Goal: Task Accomplishment & Management: Complete application form

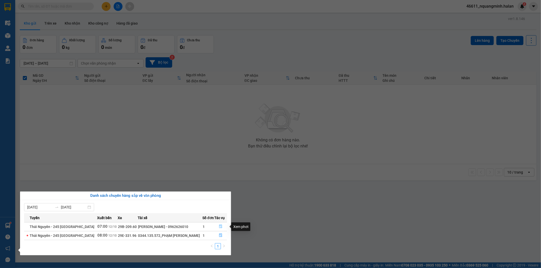
click at [219, 228] on icon "file-done" at bounding box center [220, 227] width 3 height 4
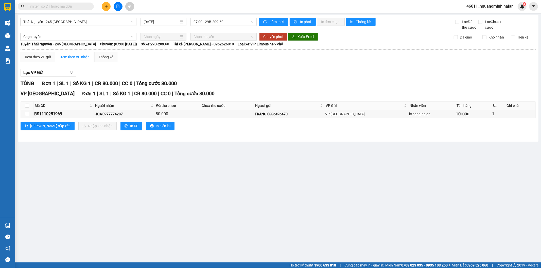
click at [168, 186] on main "Thái Nguyên - 245 Quang Trung 12/10/2025 07:00 - 29B-209.60 Làm mới In phơi In …" at bounding box center [270, 131] width 541 height 263
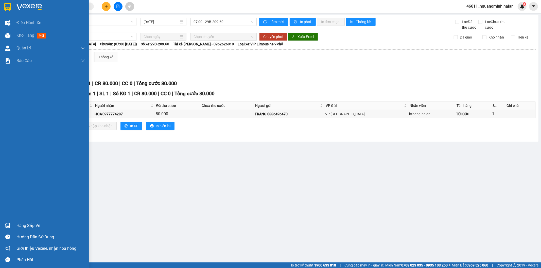
drag, startPoint x: 1, startPoint y: 226, endPoint x: 11, endPoint y: 224, distance: 11.0
click at [1, 226] on div "Hàng sắp về" at bounding box center [44, 225] width 89 height 11
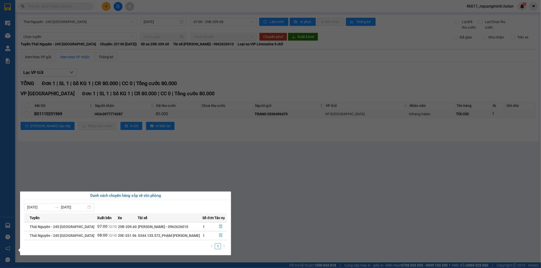
drag, startPoint x: 125, startPoint y: 155, endPoint x: 155, endPoint y: 215, distance: 67.3
click at [125, 155] on section "Kết quả tìm kiếm ( 0 ) Bộ lọc No Data 46611_nquangminh.halan 4 Điều hành xe Kho…" at bounding box center [270, 134] width 541 height 268
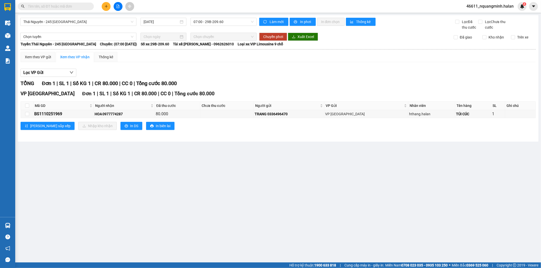
click at [24, 105] on th at bounding box center [27, 106] width 13 height 8
click at [26, 107] on input "checkbox" at bounding box center [27, 106] width 4 height 4
checkbox input "true"
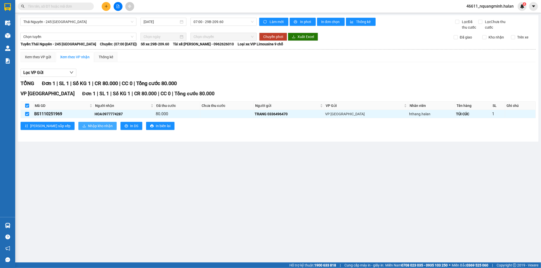
click at [82, 125] on icon "download" at bounding box center [84, 126] width 4 height 4
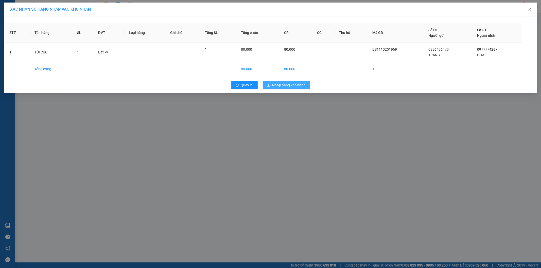
click at [277, 87] on span "Nhập hàng kho nhận" at bounding box center [288, 85] width 33 height 6
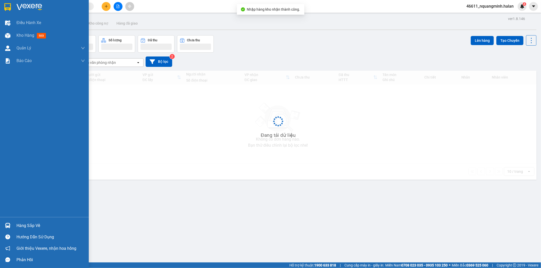
click at [11, 229] on div at bounding box center [7, 225] width 9 height 9
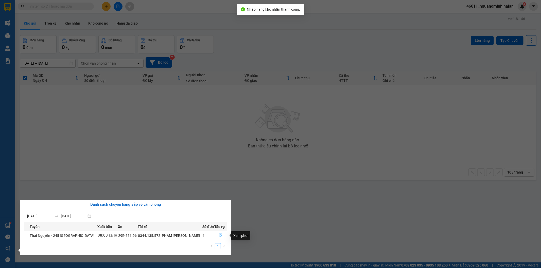
click at [219, 236] on icon "file-done" at bounding box center [221, 236] width 4 height 4
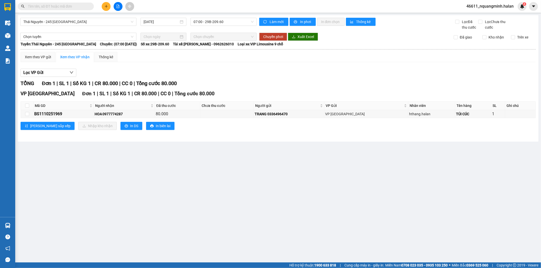
drag, startPoint x: 254, startPoint y: 191, endPoint x: 248, endPoint y: 188, distance: 7.3
click at [251, 189] on main "Thái Nguyên - 245 Quang Trung 12/10/2025 07:00 - 29B-209.60 Làm mới In phơi In …" at bounding box center [270, 131] width 541 height 263
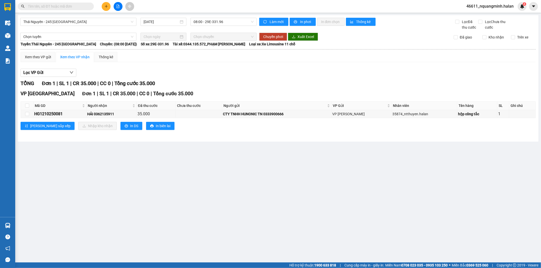
click at [180, 180] on main "Thái Nguyên - 245 Quang Trung 12/10/2025 08:00 - 29E-331.96 Làm mới In phơi In …" at bounding box center [270, 131] width 541 height 263
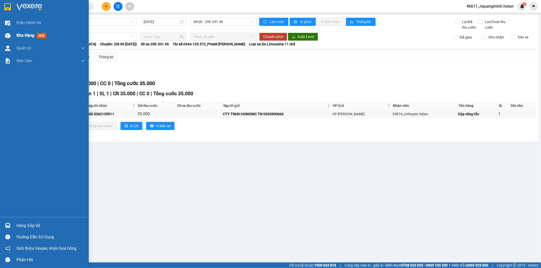
click at [18, 37] on span "Kho hàng" at bounding box center [25, 35] width 18 height 5
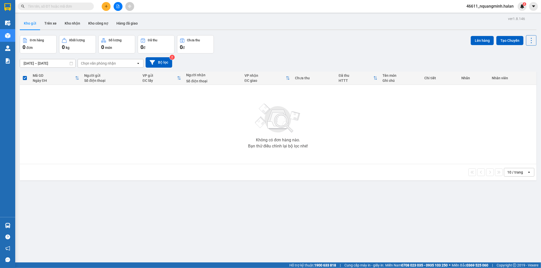
click at [188, 159] on div "Không có đơn hàng nào. Bạn thử điều chỉnh lại bộ lọc nhé!" at bounding box center [278, 125] width 512 height 76
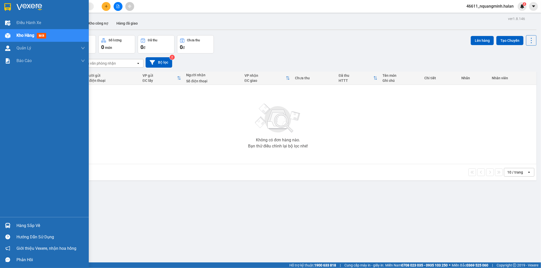
click at [9, 223] on img at bounding box center [7, 225] width 5 height 5
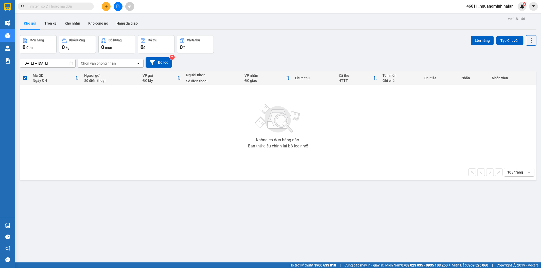
drag, startPoint x: 105, startPoint y: 120, endPoint x: 73, endPoint y: 73, distance: 57.0
click at [105, 119] on section "Kết quả tìm kiếm ( 0 ) Bộ lọc No Data 46611_nquangminh.halan 4 Điều hành xe Kho…" at bounding box center [270, 134] width 541 height 268
click at [63, 22] on button "Kho nhận" at bounding box center [73, 23] width 24 height 12
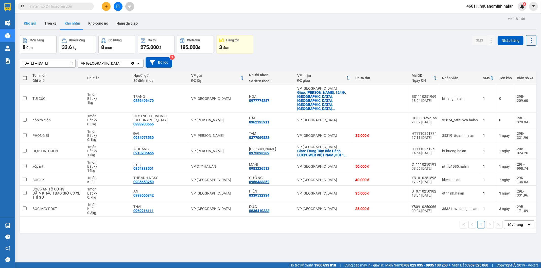
click at [29, 24] on button "Kho gửi" at bounding box center [30, 23] width 21 height 12
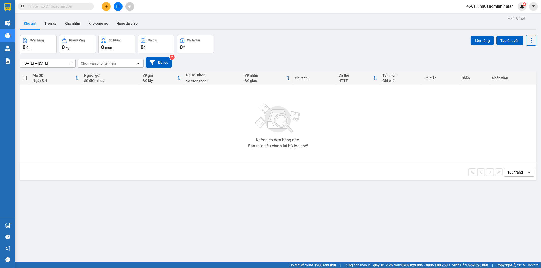
click at [75, 4] on input "text" at bounding box center [58, 7] width 60 height 6
paste input "0837858288"
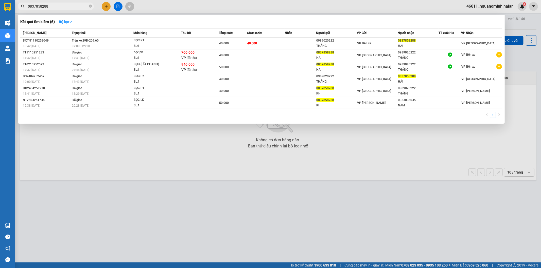
drag, startPoint x: 55, startPoint y: 5, endPoint x: 0, endPoint y: -3, distance: 55.9
click at [0, 0] on html "Kết quả tìm kiếm ( 6 ) Bộ lọc Mã ĐH Trạng thái Món hàng Thu hộ Tổng cước Chưa c…" at bounding box center [270, 134] width 541 height 268
paste input "989020222"
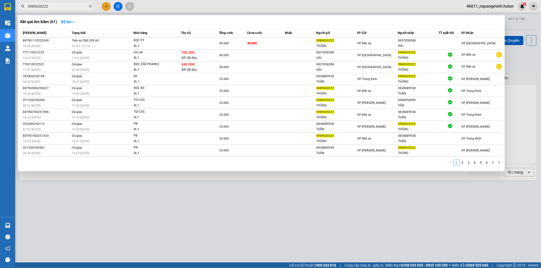
type input "0989020222"
drag, startPoint x: 262, startPoint y: 192, endPoint x: 265, endPoint y: 189, distance: 3.6
click at [263, 192] on div at bounding box center [270, 134] width 541 height 268
click at [70, 7] on input "0989020222" at bounding box center [58, 7] width 60 height 6
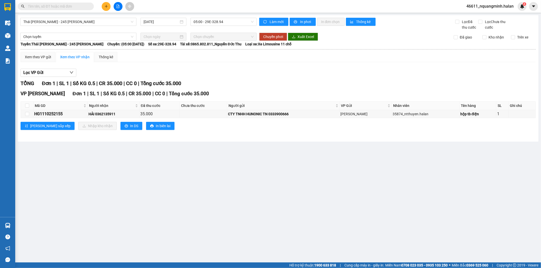
drag, startPoint x: 126, startPoint y: 156, endPoint x: 125, endPoint y: 178, distance: 22.3
click at [125, 160] on section "Kết quả [PERSON_NAME] ( 0 ) Bộ lọc No Data 46611_nquangminh.halan 4 Điều [PERSO…" at bounding box center [270, 134] width 541 height 268
drag, startPoint x: 123, startPoint y: 237, endPoint x: 102, endPoint y: 232, distance: 22.1
click at [118, 235] on main "[GEOGRAPHIC_DATA][PERSON_NAME] - 245 [PERSON_NAME] [DATE] 05:00 - 29E-328.94 [P…" at bounding box center [270, 131] width 541 height 263
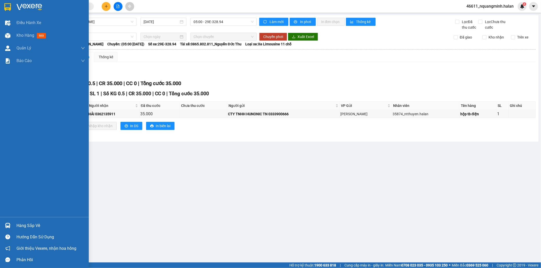
drag, startPoint x: 7, startPoint y: 227, endPoint x: 20, endPoint y: 222, distance: 13.3
click at [7, 227] on img at bounding box center [7, 225] width 5 height 5
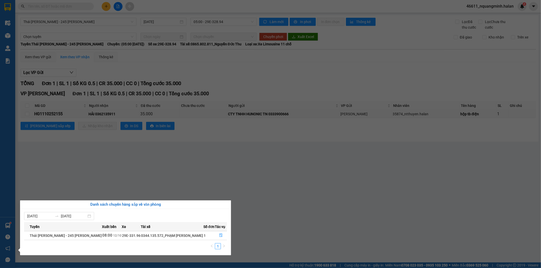
drag, startPoint x: 140, startPoint y: 163, endPoint x: 148, endPoint y: 182, distance: 20.3
click at [140, 163] on section "Kết quả [PERSON_NAME] ( 0 ) Bộ lọc No Data 46611_nquangminh.halan 4 Điều [PERSO…" at bounding box center [270, 134] width 541 height 268
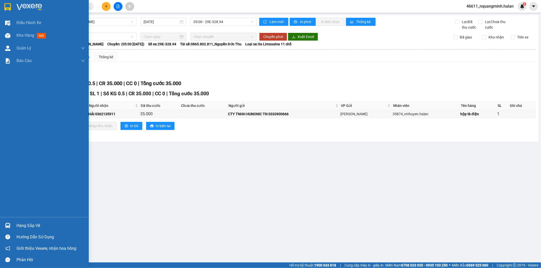
click at [3, 225] on div at bounding box center [7, 225] width 9 height 9
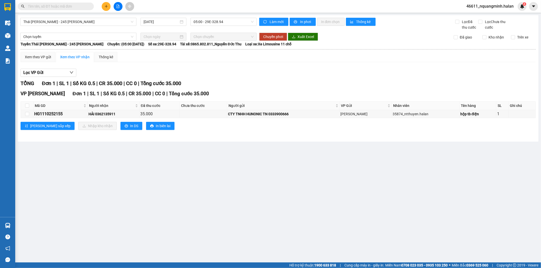
click at [184, 157] on section "Kết quả [PERSON_NAME] ( 0 ) Bộ lọc No Data 46611_nquangminh.halan 4 Điều [PERSO…" at bounding box center [270, 134] width 541 height 268
click at [105, 4] on button at bounding box center [106, 6] width 9 height 9
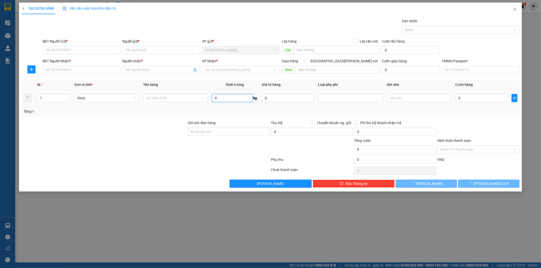
click at [221, 100] on input "0" at bounding box center [232, 98] width 41 height 8
type input "4"
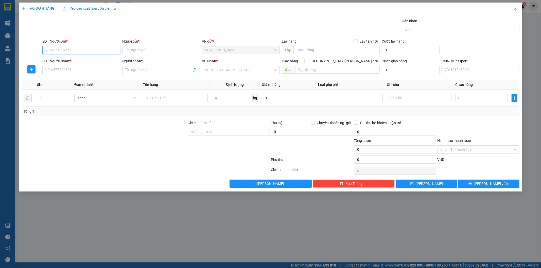
click at [95, 51] on input "SĐT Người Gửi *" at bounding box center [81, 50] width 78 height 8
type input "0837858288"
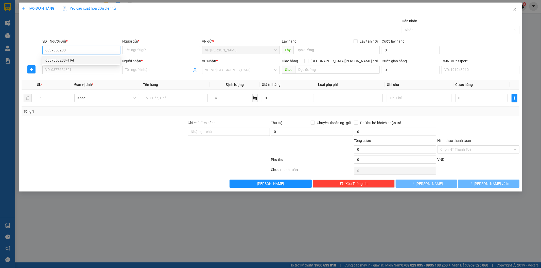
click at [95, 62] on div "0837858288 - HẢI" at bounding box center [81, 61] width 72 height 6
type input "HẢI"
checkbox input "true"
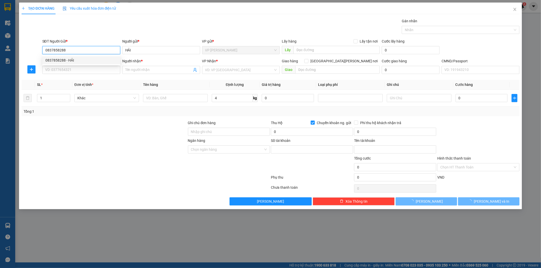
type input "3980860814"
type input "[PERSON_NAME]"
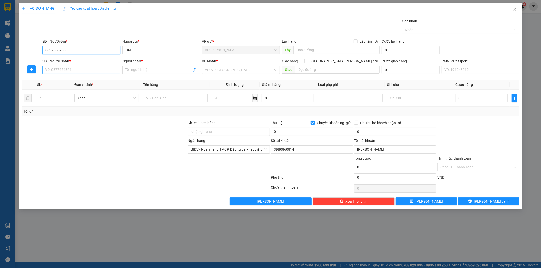
type input "0837858288"
click at [97, 66] on input "SĐT Người Nhận *" at bounding box center [81, 70] width 78 height 8
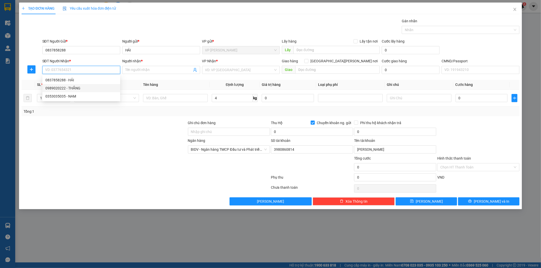
click at [85, 89] on div "0989020222 - THẮNG" at bounding box center [81, 88] width 72 height 6
type input "0989020222"
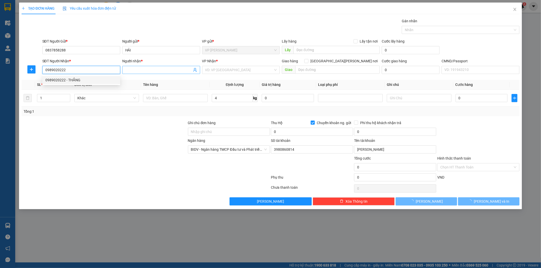
type input "THẮNG"
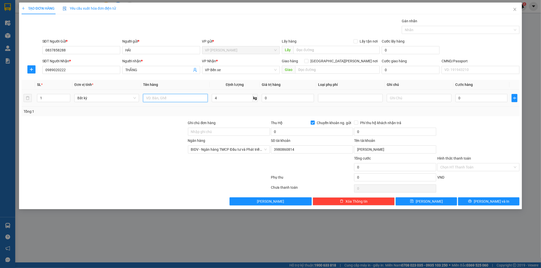
click at [182, 99] on input "text" at bounding box center [175, 98] width 65 height 8
type input "bọc pk"
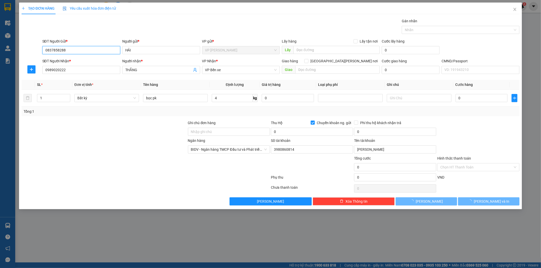
drag, startPoint x: 72, startPoint y: 49, endPoint x: 0, endPoint y: 29, distance: 74.2
click at [0, 44] on div "TẠO ĐƠN HÀNG Yêu cầu xuất [PERSON_NAME] điện tử Transit Pickup Surcharge Ids Tr…" at bounding box center [270, 134] width 541 height 268
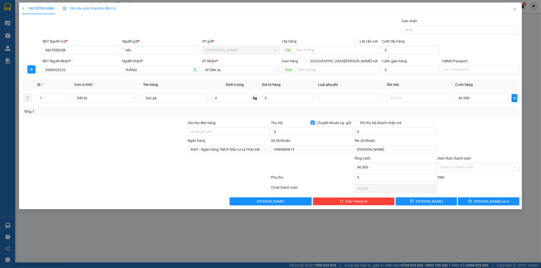
type input "40.000"
drag, startPoint x: 82, startPoint y: 69, endPoint x: 0, endPoint y: 53, distance: 83.6
click at [9, 55] on div "TẠO ĐƠN HÀNG Yêu cầu xuất [PERSON_NAME] điện tử Transit Pickup Surcharge Ids Tr…" at bounding box center [270, 134] width 541 height 268
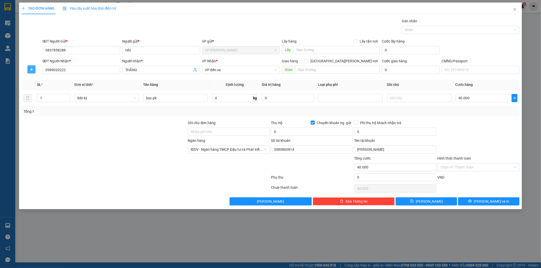
click at [31, 68] on icon "plus" at bounding box center [31, 69] width 4 height 4
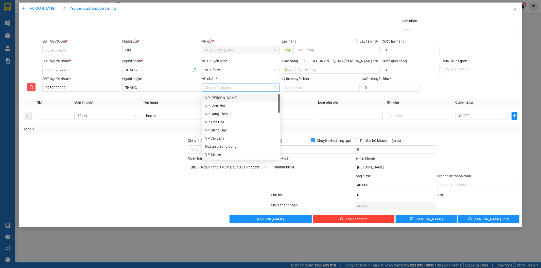
click at [235, 88] on input "VP nhận *" at bounding box center [239, 88] width 68 height 8
type input "bx"
click at [222, 98] on div "VP Bến xe" at bounding box center [241, 98] width 72 height 6
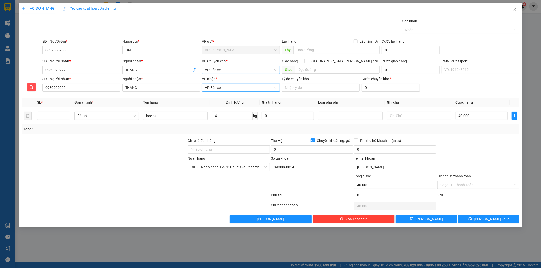
click at [219, 71] on span "VP Bến xe" at bounding box center [241, 70] width 72 height 8
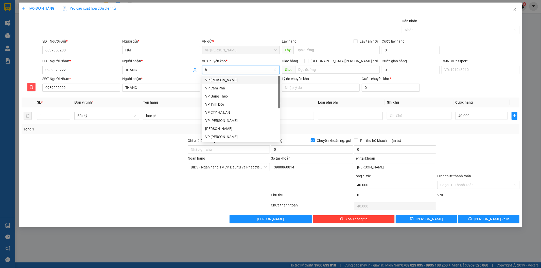
type input "hg"
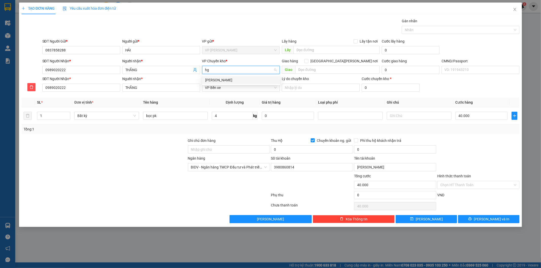
click at [214, 78] on div "[PERSON_NAME]" at bounding box center [241, 80] width 72 height 6
click at [158, 173] on div at bounding box center [104, 165] width 166 height 18
click at [188, 117] on input "bọc pk" at bounding box center [175, 116] width 65 height 8
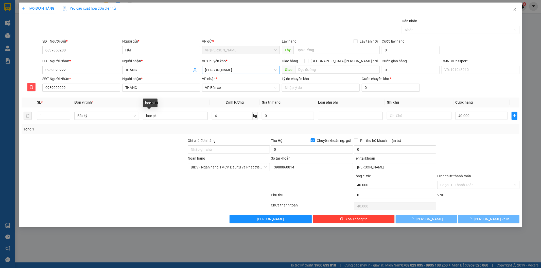
drag, startPoint x: 311, startPoint y: 140, endPoint x: 471, endPoint y: 140, distance: 159.6
click at [311, 140] on input "Chuyển khoản ng. gửi" at bounding box center [313, 141] width 4 height 4
checkbox input "false"
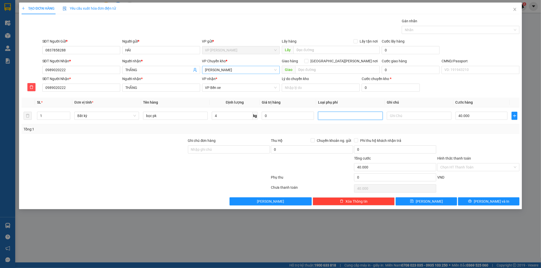
click at [471, 140] on div at bounding box center [478, 147] width 83 height 18
click at [485, 200] on span "[PERSON_NAME] và In" at bounding box center [492, 202] width 36 height 6
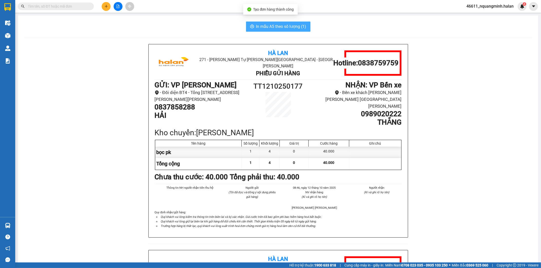
click at [267, 25] on span "In mẫu A5 theo số lượng (1)" at bounding box center [281, 26] width 50 height 6
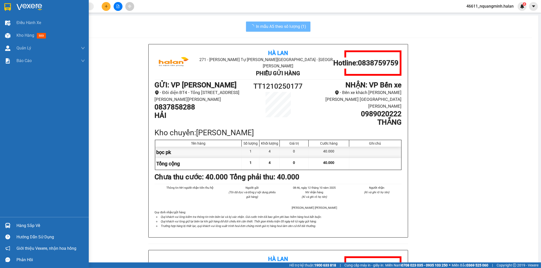
click at [7, 224] on img at bounding box center [7, 225] width 5 height 5
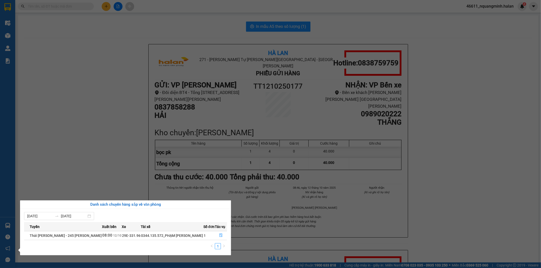
click at [113, 165] on section "Kết quả [PERSON_NAME] ( 0 ) Bộ lọc No Data 46611_nquangminh.halan 4 Điều [PERSO…" at bounding box center [270, 134] width 541 height 268
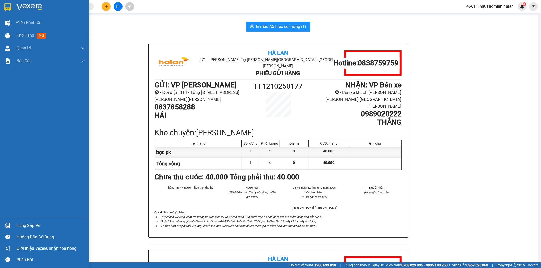
click at [15, 220] on div "Hàng sắp về Hướng dẫn sử dụng Giới thiệu Vexere, nhận hoa hồng Phản hồi" at bounding box center [44, 241] width 89 height 48
click at [17, 223] on div "Hàng sắp về" at bounding box center [50, 226] width 68 height 8
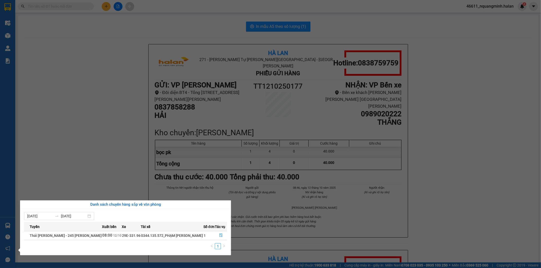
drag, startPoint x: 106, startPoint y: 144, endPoint x: 127, endPoint y: 143, distance: 21.6
click at [106, 143] on section "Kết quả [PERSON_NAME] ( 0 ) Bộ lọc No Data 46611_nquangminh.halan 4 Điều [PERSO…" at bounding box center [270, 134] width 541 height 268
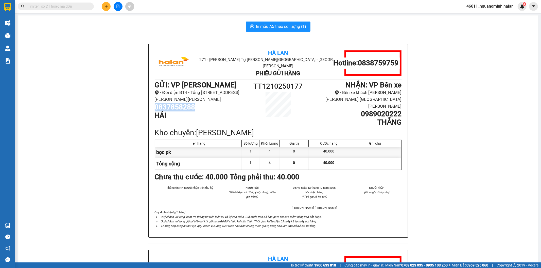
drag, startPoint x: 204, startPoint y: 101, endPoint x: 153, endPoint y: 106, distance: 51.5
click at [155, 106] on h1 "0837858288" at bounding box center [201, 107] width 93 height 9
copy h1 "0837858288"
click at [79, 6] on input "text" at bounding box center [58, 7] width 60 height 6
paste input "0837858288"
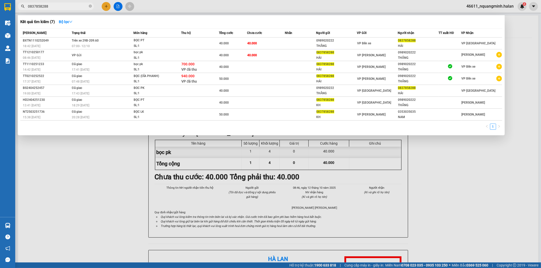
type input "0837858288"
click at [112, 166] on div at bounding box center [270, 134] width 541 height 268
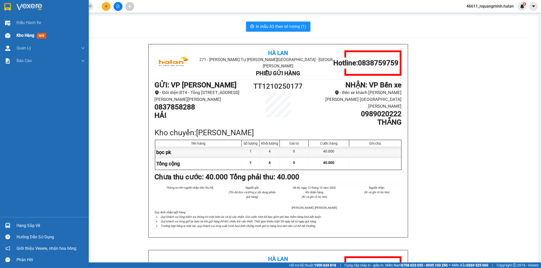
click at [6, 36] on img at bounding box center [7, 35] width 5 height 5
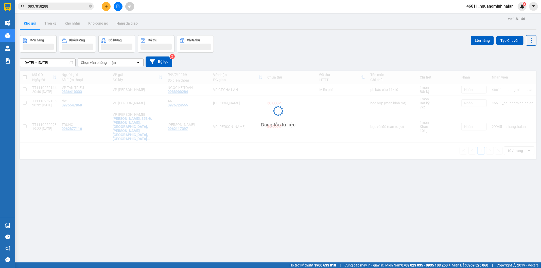
click at [272, 40] on div "Đơn hàng Khối lượng Số lượng Đã thu Chưa thu Lên hàng Tạo Chuyến" at bounding box center [278, 44] width 517 height 18
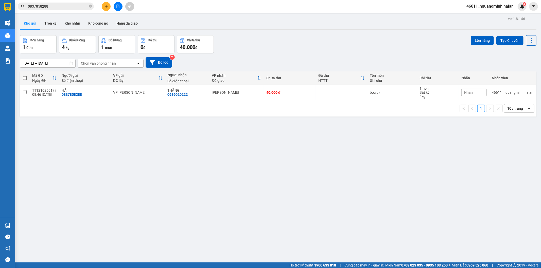
drag, startPoint x: 204, startPoint y: 182, endPoint x: 204, endPoint y: 177, distance: 5.1
click at [204, 181] on div "ver 1.8.146 Kho gửi Trên xe Kho [PERSON_NAME] công nợ Hàng đã [PERSON_NAME] hàn…" at bounding box center [278, 149] width 521 height 268
click at [151, 136] on div "ver 1.8.146 Kho gửi Trên xe Kho [PERSON_NAME] công nợ Hàng đã [PERSON_NAME] hàn…" at bounding box center [278, 149] width 521 height 268
drag, startPoint x: 95, startPoint y: 144, endPoint x: 62, endPoint y: 174, distance: 45.1
click at [90, 148] on div "ver 1.8.146 Kho gửi Trên xe Kho [PERSON_NAME] công nợ Hàng đã [PERSON_NAME] hàn…" at bounding box center [278, 149] width 521 height 268
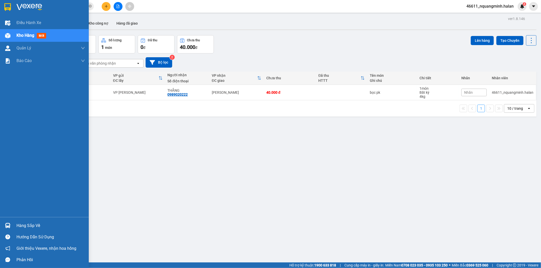
click at [11, 224] on div at bounding box center [7, 225] width 9 height 9
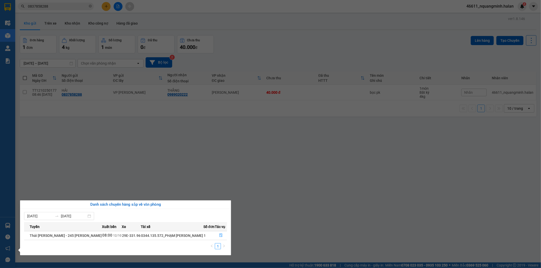
click at [150, 122] on section "Kết quả [PERSON_NAME] ( 7 ) Bộ lọc Mã ĐH Trạng thái Món hàng Thu hộ Tổng [PERSO…" at bounding box center [270, 134] width 541 height 268
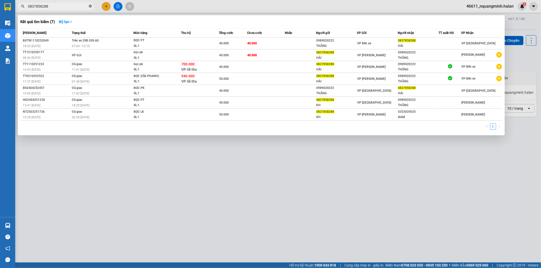
click at [92, 5] on icon "close-circle" at bounding box center [90, 6] width 3 height 3
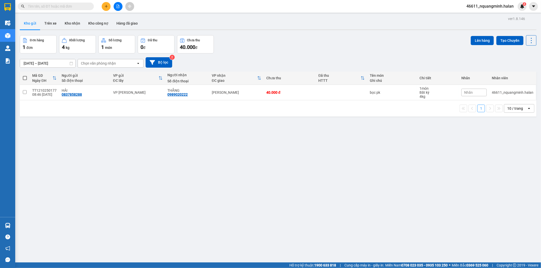
click at [83, 5] on input "text" at bounding box center [58, 7] width 60 height 6
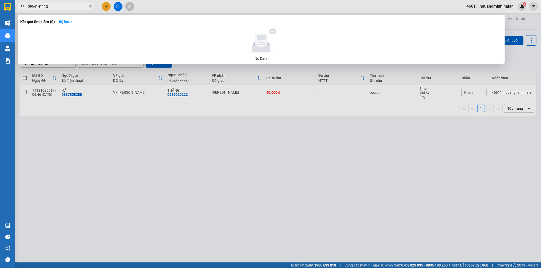
drag, startPoint x: 83, startPoint y: 5, endPoint x: 0, endPoint y: -6, distance: 83.7
click at [0, 0] on html "Kết quả [PERSON_NAME] ( 0 ) Bộ lọc No Data 0964141112 46611_nquangminh.halan 4 …" at bounding box center [270, 134] width 541 height 268
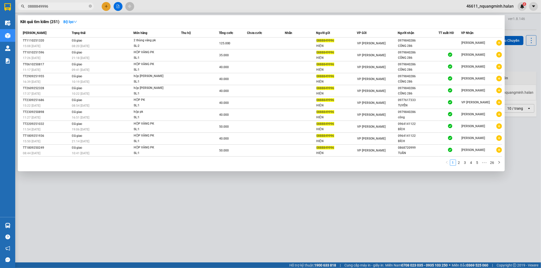
type input "0888849996"
click at [51, 6] on input "0888849996" at bounding box center [58, 7] width 60 height 6
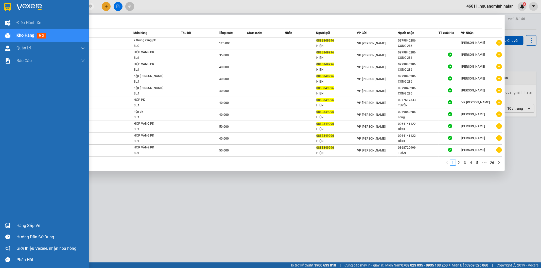
click at [8, 224] on img at bounding box center [7, 225] width 5 height 5
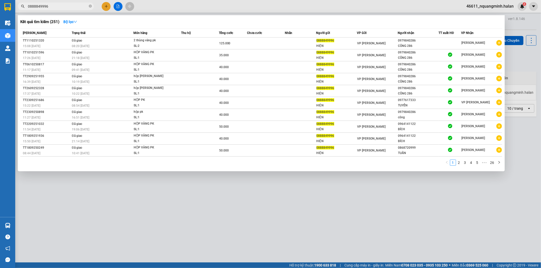
click at [168, 184] on section "Kết quả [PERSON_NAME] ( 251 ) Bộ lọc Mã ĐH Trạng thái Món hàng Thu hộ Tổng [PER…" at bounding box center [270, 134] width 541 height 268
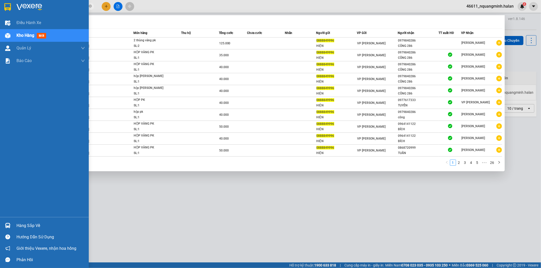
click at [4, 223] on div at bounding box center [7, 225] width 9 height 9
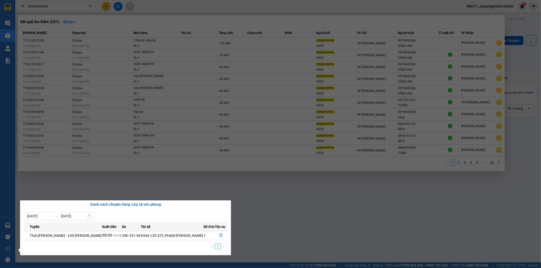
drag, startPoint x: 274, startPoint y: 231, endPoint x: 180, endPoint y: 246, distance: 95.8
click at [274, 231] on section "Kết quả [PERSON_NAME] ( 251 ) Bộ lọc Mã ĐH Trạng thái Món hàng Thu hộ Tổng [PER…" at bounding box center [270, 134] width 541 height 268
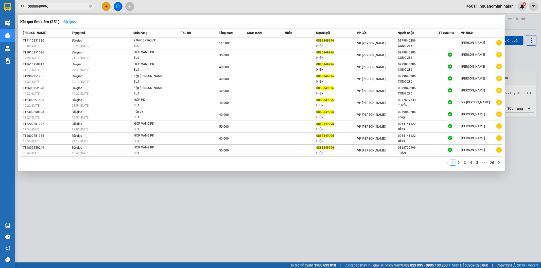
drag, startPoint x: 48, startPoint y: 208, endPoint x: 25, endPoint y: 219, distance: 25.6
click at [45, 210] on div at bounding box center [270, 134] width 541 height 268
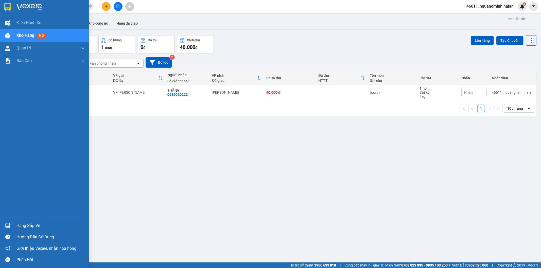
click at [13, 225] on div "Hàng sắp về" at bounding box center [44, 225] width 89 height 11
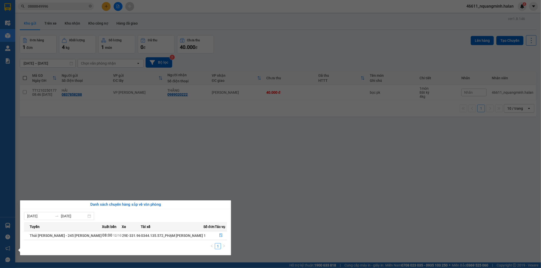
click at [250, 144] on section "Kết quả [PERSON_NAME] ( 251 ) Bộ lọc Mã ĐH Trạng thái Món hàng Thu hộ Tổng [PER…" at bounding box center [270, 134] width 541 height 268
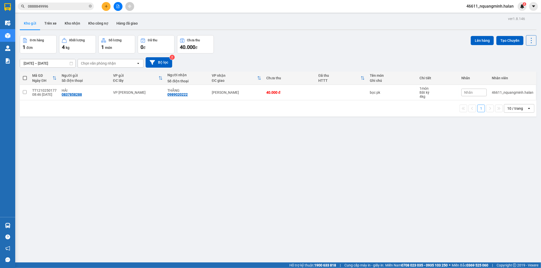
click at [302, 58] on div "[DATE] – [DATE] Press the down arrow key to interact with the calendar and sele…" at bounding box center [278, 62] width 517 height 10
drag, startPoint x: 108, startPoint y: 216, endPoint x: 131, endPoint y: 252, distance: 42.4
click at [110, 223] on div "ver 1.8.146 Kho gửi Trên xe Kho [PERSON_NAME] công nợ Hàng đã [PERSON_NAME] hàn…" at bounding box center [278, 149] width 521 height 268
drag, startPoint x: 136, startPoint y: 257, endPoint x: 142, endPoint y: 267, distance: 11.6
click at [137, 260] on div "ver 1.8.146 Kho gửi Trên xe Kho [PERSON_NAME] công nợ Hàng đã [PERSON_NAME] hàn…" at bounding box center [278, 149] width 521 height 268
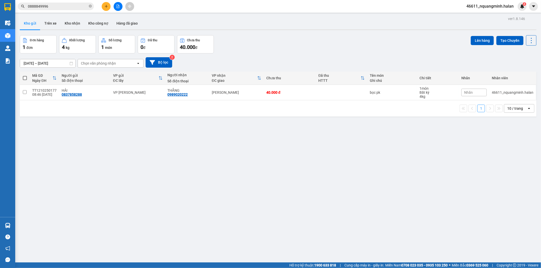
click at [251, 47] on div "Đơn hàng 1 đơn [PERSON_NAME] 4 kg Số [PERSON_NAME] 1 món Đã thu 0 [PERSON_NAME]…" at bounding box center [278, 44] width 517 height 18
drag, startPoint x: 93, startPoint y: 200, endPoint x: 100, endPoint y: 211, distance: 12.4
click at [96, 205] on div "ver 1.8.146 Kho gửi Trên xe Kho [PERSON_NAME] công nợ Hàng đã [PERSON_NAME] hàn…" at bounding box center [278, 149] width 521 height 268
click at [277, 31] on div "ver 1.8.146 Kho gửi Trên xe Kho [PERSON_NAME] công nợ Hàng đã [PERSON_NAME] hàn…" at bounding box center [278, 149] width 521 height 268
click at [78, 161] on div "ver 1.8.146 Kho gửi Trên xe Kho [PERSON_NAME] công nợ Hàng đã [PERSON_NAME] hàn…" at bounding box center [278, 149] width 521 height 268
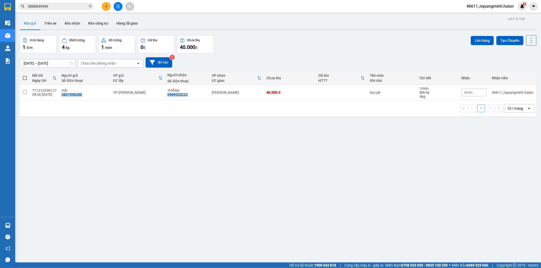
drag, startPoint x: 74, startPoint y: 208, endPoint x: 37, endPoint y: 219, distance: 38.4
click at [64, 212] on div "ver 1.8.146 Kho gửi Trên xe Kho [PERSON_NAME] công nợ Hàng đã [PERSON_NAME] hàn…" at bounding box center [278, 149] width 521 height 268
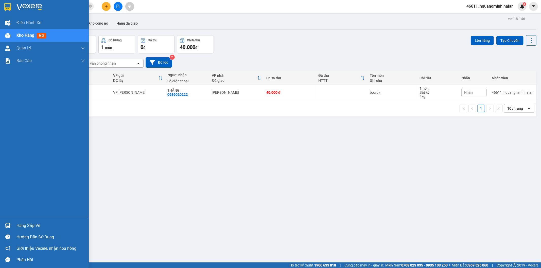
click at [9, 227] on img at bounding box center [7, 225] width 5 height 5
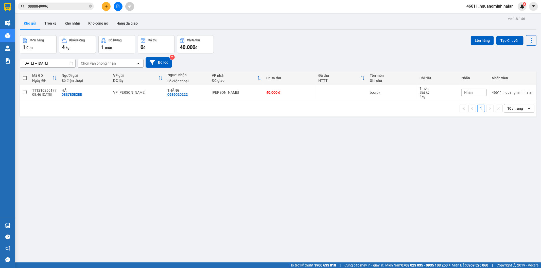
drag, startPoint x: 252, startPoint y: 145, endPoint x: 263, endPoint y: 129, distance: 19.4
click at [253, 144] on section "Kết quả [PERSON_NAME] ( 251 ) Bộ lọc Mã ĐH Trạng thái Món hàng Thu hộ Tổng [PER…" at bounding box center [270, 134] width 541 height 268
click at [346, 18] on div "Kho gửi Trên xe Kho nhận Kho công nợ Hàng đã giao" at bounding box center [278, 23] width 517 height 13
drag, startPoint x: 108, startPoint y: 138, endPoint x: 106, endPoint y: 191, distance: 53.1
click at [108, 138] on div "ver 1.8.146 Kho gửi Trên xe Kho [PERSON_NAME] công nợ Hàng đã [PERSON_NAME] hàn…" at bounding box center [278, 149] width 521 height 268
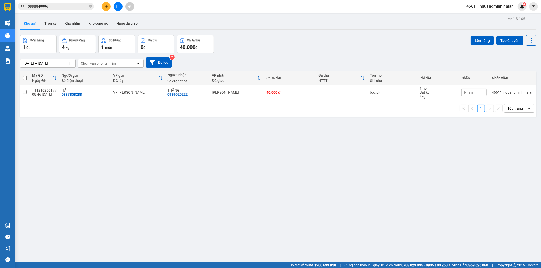
drag, startPoint x: 98, startPoint y: 194, endPoint x: 27, endPoint y: 224, distance: 77.9
click at [87, 202] on div "ver 1.8.146 Kho gửi Trên xe Kho [PERSON_NAME] công nợ Hàng đã [PERSON_NAME] hàn…" at bounding box center [278, 149] width 521 height 268
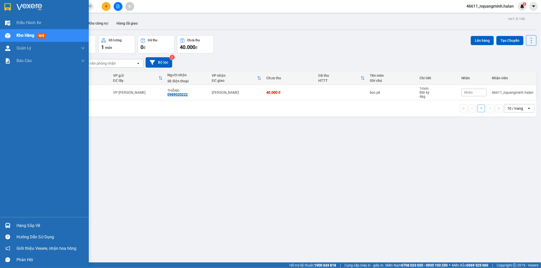
click at [14, 226] on div "Hàng sắp về" at bounding box center [44, 225] width 89 height 11
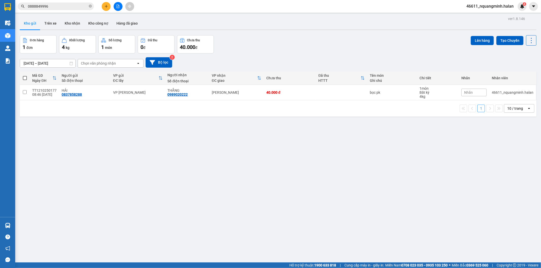
click at [217, 177] on section "Kết quả [PERSON_NAME] ( 251 ) Bộ lọc Mã ĐH Trạng thái Món hàng Thu hộ Tổng [PER…" at bounding box center [270, 134] width 541 height 268
drag, startPoint x: 202, startPoint y: 154, endPoint x: 256, endPoint y: 39, distance: 126.9
click at [202, 153] on div "ver 1.8.146 Kho gửi Trên xe Kho [PERSON_NAME] công nợ Hàng đã [PERSON_NAME] hàn…" at bounding box center [278, 149] width 521 height 268
click at [45, 216] on div "ver 1.8.146 Kho gửi Trên xe Kho [PERSON_NAME] công nợ Hàng đã [PERSON_NAME] hàn…" at bounding box center [278, 149] width 521 height 268
drag, startPoint x: 45, startPoint y: 238, endPoint x: 20, endPoint y: 231, distance: 26.2
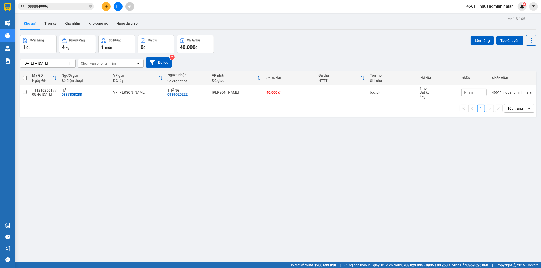
click at [44, 238] on div "ver 1.8.146 Kho gửi Trên xe Kho [PERSON_NAME] công nợ Hàng đã [PERSON_NAME] hàn…" at bounding box center [278, 149] width 521 height 268
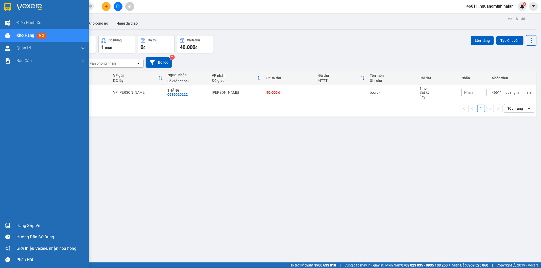
click at [8, 227] on img at bounding box center [7, 225] width 5 height 5
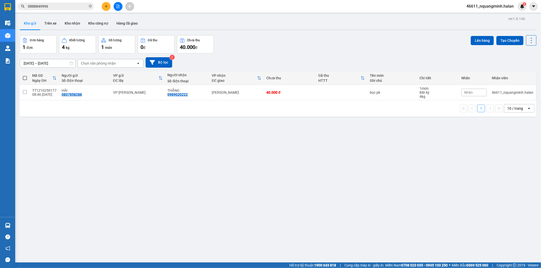
click at [191, 182] on section "Kết quả [PERSON_NAME] ( 251 ) Bộ lọc Mã ĐH Trạng thái Món hàng Thu hộ Tổng [PER…" at bounding box center [270, 134] width 541 height 268
drag, startPoint x: 203, startPoint y: 192, endPoint x: 306, endPoint y: 80, distance: 152.6
click at [203, 192] on div "ver 1.8.146 Kho gửi Trên xe Kho [PERSON_NAME] công nợ Hàng đã [PERSON_NAME] hàn…" at bounding box center [278, 149] width 521 height 268
click at [328, 29] on div at bounding box center [278, 29] width 517 height 1
drag, startPoint x: 65, startPoint y: 206, endPoint x: 62, endPoint y: 208, distance: 3.5
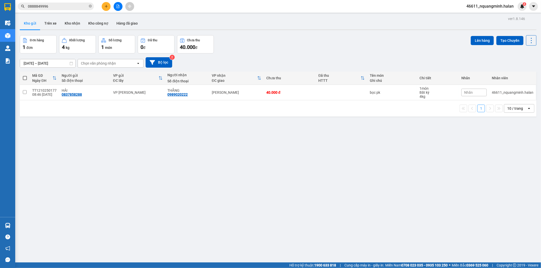
click at [62, 208] on div "ver 1.8.146 Kho gửi Trên xe Kho [PERSON_NAME] công nợ Hàng đã [PERSON_NAME] hàn…" at bounding box center [278, 149] width 521 height 268
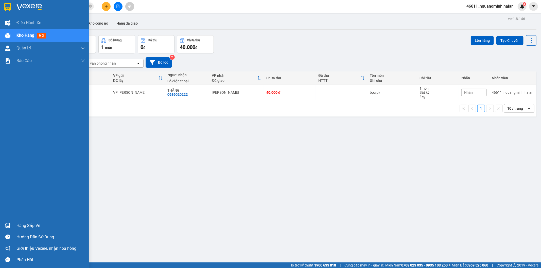
click at [8, 228] on img at bounding box center [7, 225] width 5 height 5
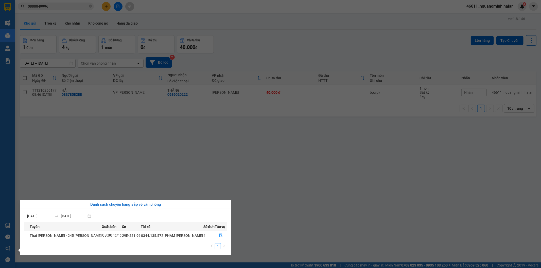
drag, startPoint x: 155, startPoint y: 173, endPoint x: 161, endPoint y: 194, distance: 22.1
click at [155, 173] on section "Kết quả [PERSON_NAME] ( 251 ) Bộ lọc Mã ĐH Trạng thái Món hàng Thu hộ Tổng [PER…" at bounding box center [270, 134] width 541 height 268
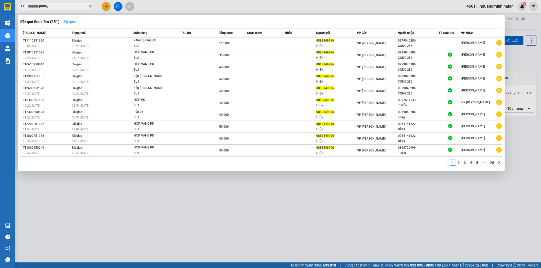
click at [62, 7] on input "0888849996" at bounding box center [58, 7] width 60 height 6
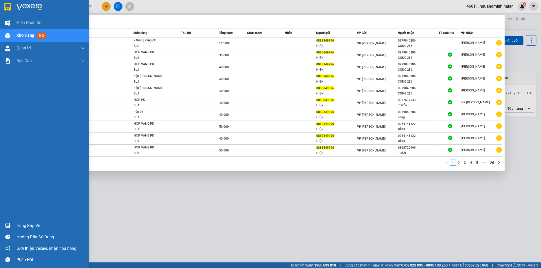
click at [3, 222] on div "Hàng sắp về" at bounding box center [44, 225] width 89 height 11
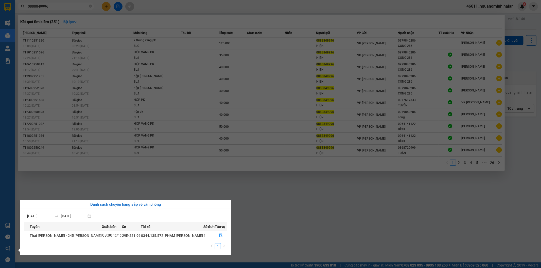
click at [270, 192] on section "Kết quả [PERSON_NAME] ( 251 ) Bộ lọc Mã ĐH Trạng thái Món hàng Thu hộ Tổng [PER…" at bounding box center [270, 134] width 541 height 268
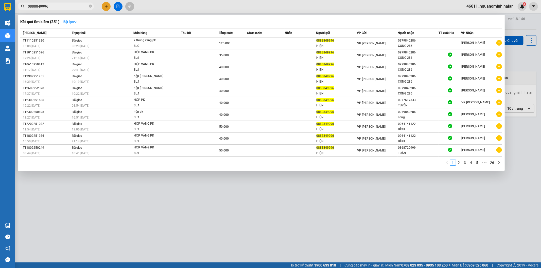
click at [118, 207] on div at bounding box center [270, 134] width 541 height 268
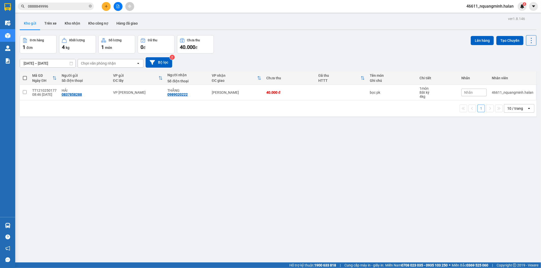
click at [70, 4] on input "0888849996" at bounding box center [58, 7] width 60 height 6
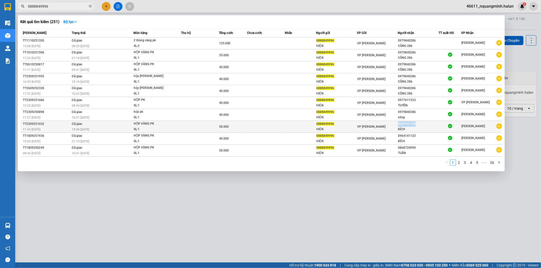
copy div "0964141122"
drag, startPoint x: 418, startPoint y: 125, endPoint x: 398, endPoint y: 125, distance: 19.8
click at [398, 125] on div "0964141122" at bounding box center [418, 124] width 40 height 5
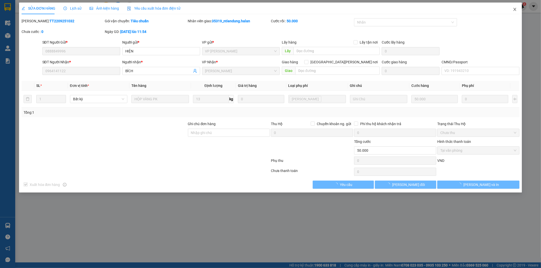
type input "0888849996"
type input "0964141122"
type input "0"
type input "50.000"
click at [518, 8] on span "Close" at bounding box center [515, 10] width 14 height 14
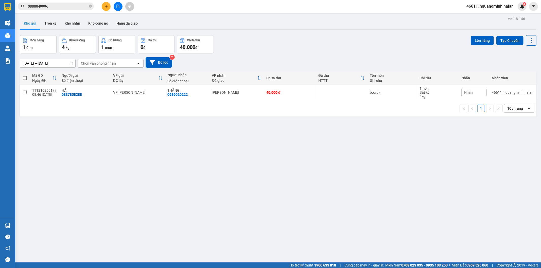
click at [82, 156] on div "ver 1.8.146 Kho gửi Trên xe Kho [PERSON_NAME] công nợ Hàng đã [PERSON_NAME] hàn…" at bounding box center [278, 149] width 521 height 268
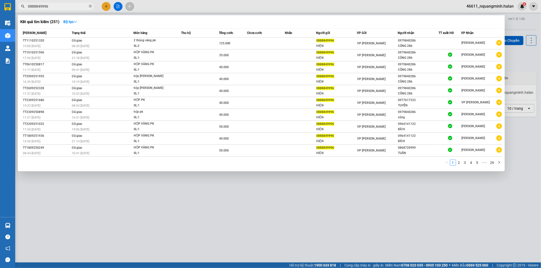
click at [69, 4] on input "0888849996" at bounding box center [58, 7] width 60 height 6
copy div "0979840286"
drag, startPoint x: 419, startPoint y: 39, endPoint x: 398, endPoint y: 41, distance: 20.4
click at [398, 41] on div "0979840286" at bounding box center [418, 40] width 40 height 5
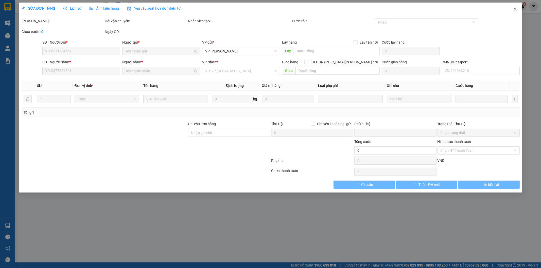
type input "0888849996"
type input "0979840286"
type input "0"
type input "125.000"
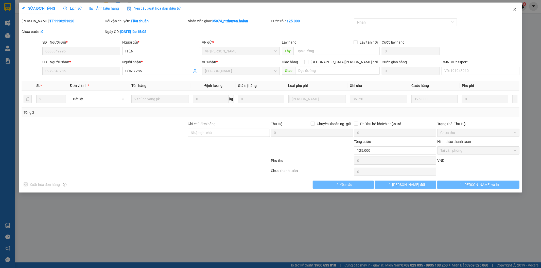
click at [517, 9] on icon "close" at bounding box center [515, 9] width 4 height 4
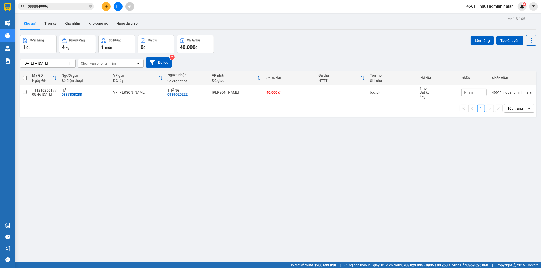
click at [238, 176] on div "ver 1.8.146 Kho gửi Trên xe Kho [PERSON_NAME] công nợ Hàng đã [PERSON_NAME] hàn…" at bounding box center [278, 149] width 521 height 268
click at [295, 25] on div "Kho gửi Trên xe Kho nhận Kho công nợ Hàng đã giao" at bounding box center [278, 23] width 517 height 13
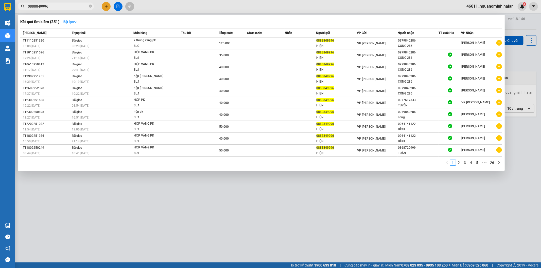
click at [68, 9] on input "0888849996" at bounding box center [58, 7] width 60 height 6
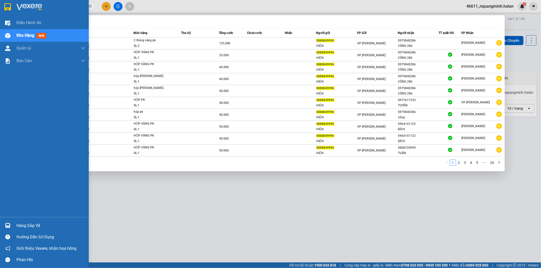
click at [10, 226] on img at bounding box center [7, 225] width 5 height 5
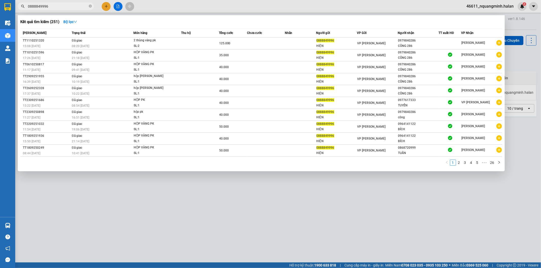
click at [211, 181] on section "Kết quả [PERSON_NAME] ( 251 ) Bộ lọc Mã ĐH Trạng thái Món hàng Thu hộ Tổng [PER…" at bounding box center [270, 134] width 541 height 268
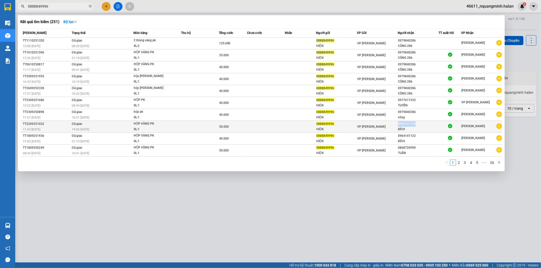
copy div "0964141122"
drag, startPoint x: 417, startPoint y: 125, endPoint x: 398, endPoint y: 126, distance: 18.3
click at [398, 126] on div "0964141122" at bounding box center [418, 124] width 40 height 5
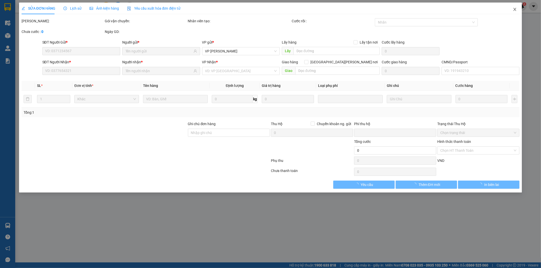
click at [518, 6] on span "Close" at bounding box center [515, 10] width 14 height 14
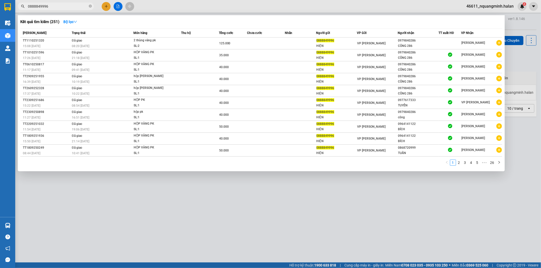
drag, startPoint x: 78, startPoint y: 4, endPoint x: 0, endPoint y: 6, distance: 78.2
click at [0, 6] on section "Kết quả [PERSON_NAME] ( 251 ) Bộ lọc Mã ĐH Trạng thái Món hàng Thu hộ Tổng [PER…" at bounding box center [270, 134] width 541 height 268
paste input "964141122"
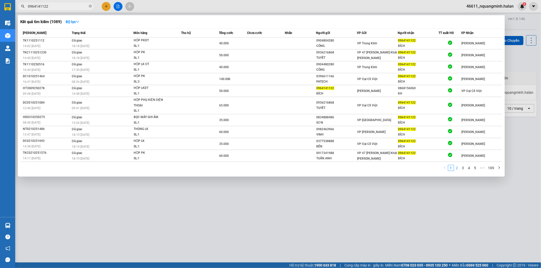
type input "0964141122"
click at [457, 171] on link "2" at bounding box center [457, 168] width 6 height 6
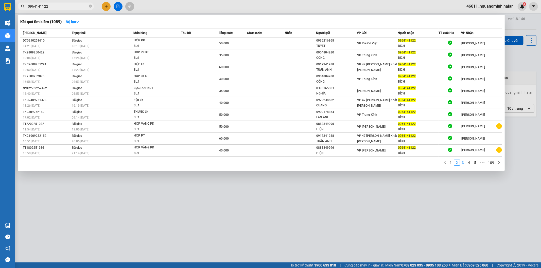
click at [464, 164] on link "3" at bounding box center [463, 163] width 6 height 6
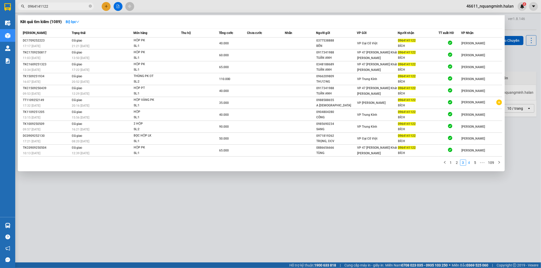
click at [470, 164] on link "4" at bounding box center [470, 163] width 6 height 6
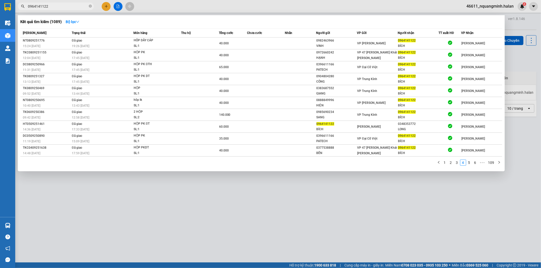
click at [475, 164] on link "6" at bounding box center [476, 163] width 6 height 6
click at [477, 164] on link "8" at bounding box center [476, 163] width 6 height 6
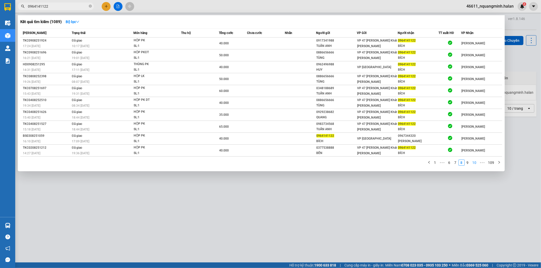
click at [476, 165] on link "10" at bounding box center [474, 163] width 7 height 6
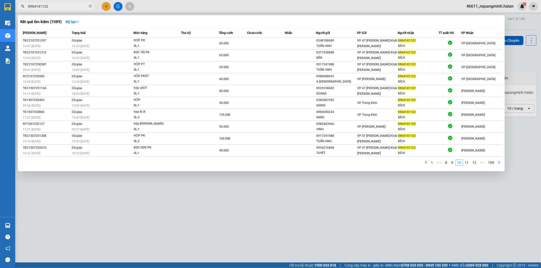
click at [476, 165] on link "12" at bounding box center [474, 163] width 7 height 6
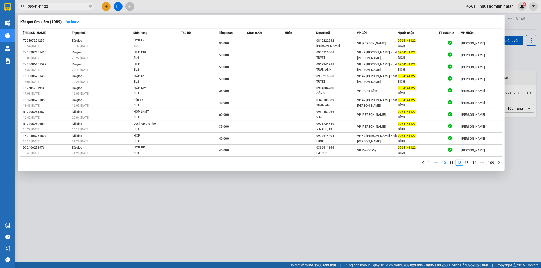
click at [476, 165] on link "14" at bounding box center [474, 163] width 7 height 6
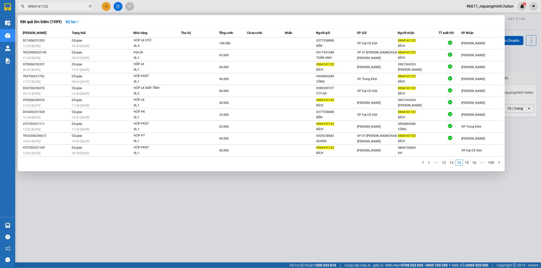
click at [476, 165] on link "16" at bounding box center [474, 163] width 7 height 6
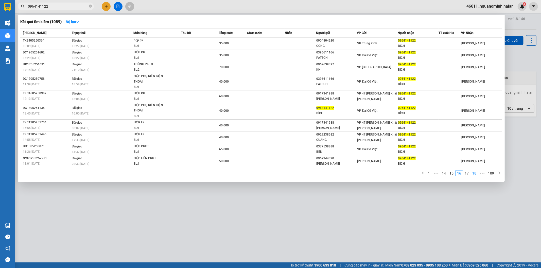
click at [476, 175] on link "18" at bounding box center [474, 174] width 7 height 6
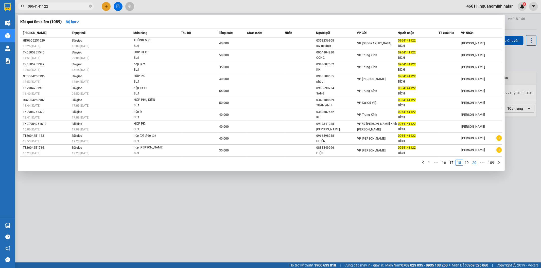
click at [473, 164] on link "20" at bounding box center [474, 163] width 7 height 6
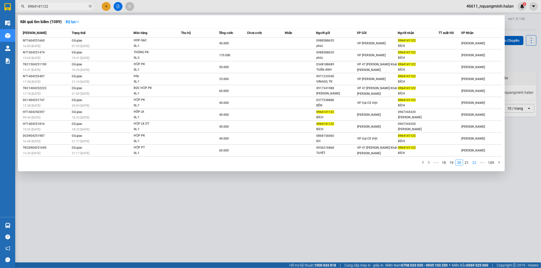
click at [473, 164] on link "22" at bounding box center [474, 163] width 7 height 6
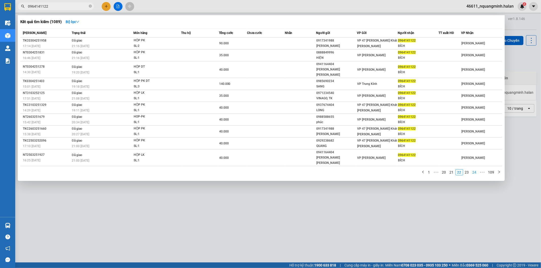
click at [473, 170] on link "24" at bounding box center [474, 173] width 7 height 6
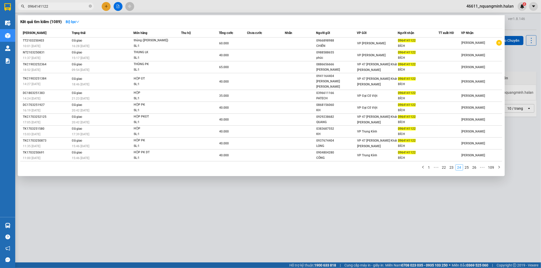
click at [473, 165] on link "26" at bounding box center [474, 168] width 7 height 6
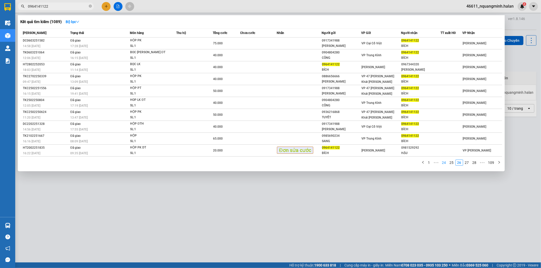
click at [473, 164] on link "28" at bounding box center [474, 163] width 7 height 6
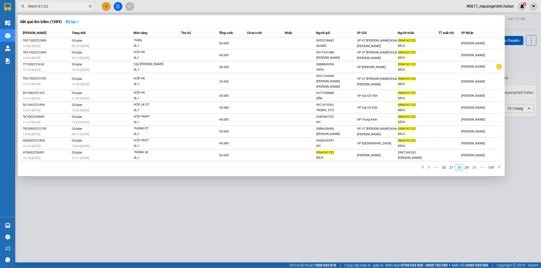
click at [473, 165] on link "30" at bounding box center [474, 168] width 7 height 6
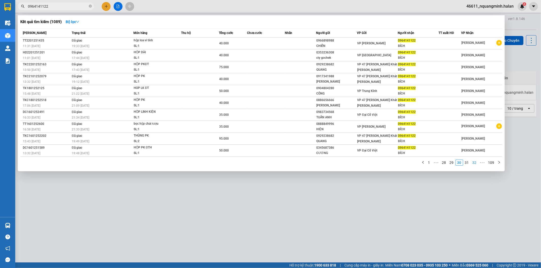
click at [473, 164] on link "32" at bounding box center [474, 163] width 7 height 6
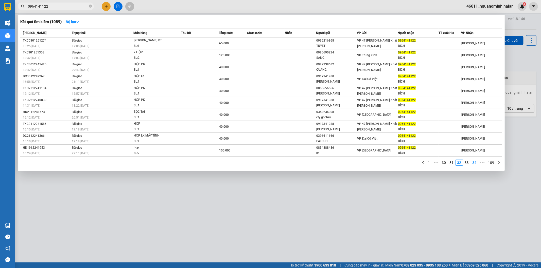
click at [473, 164] on link "34" at bounding box center [474, 163] width 7 height 6
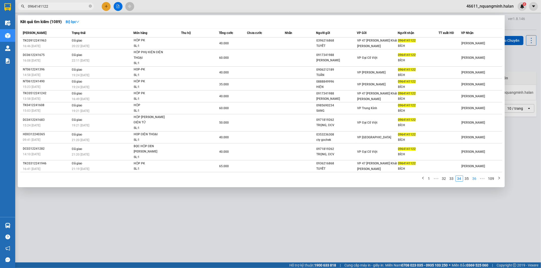
click at [473, 176] on link "36" at bounding box center [474, 179] width 7 height 6
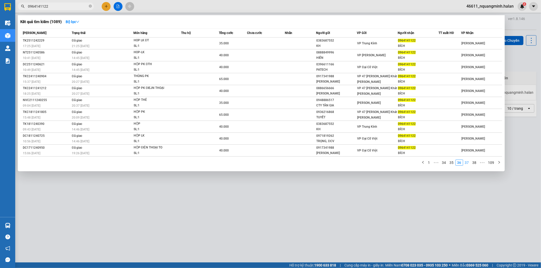
click at [470, 163] on link "37" at bounding box center [466, 163] width 7 height 6
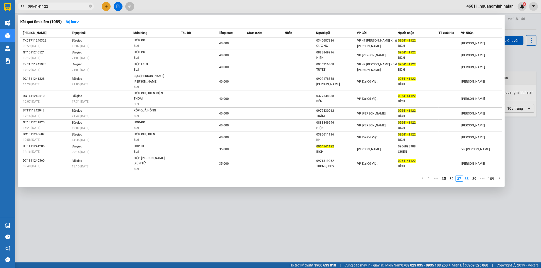
click at [469, 176] on link "38" at bounding box center [466, 179] width 7 height 6
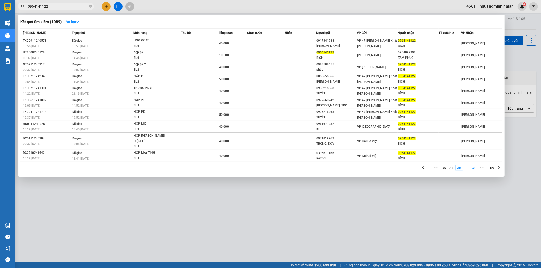
click at [474, 165] on link "40" at bounding box center [474, 168] width 7 height 6
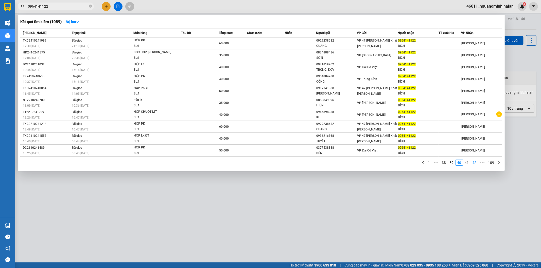
click at [474, 165] on link "42" at bounding box center [474, 163] width 7 height 6
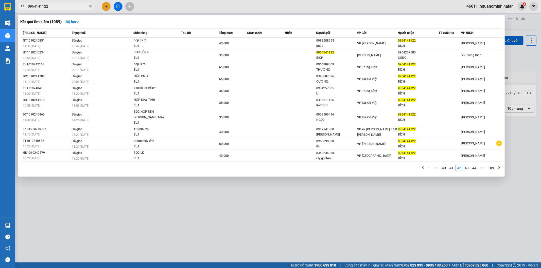
click at [474, 165] on div "Mã ĐH Trạng thái Món hàng Thu hộ Tổng [PERSON_NAME] [PERSON_NAME] Người gửi VP …" at bounding box center [261, 101] width 482 height 146
click at [474, 167] on link "44" at bounding box center [474, 168] width 7 height 6
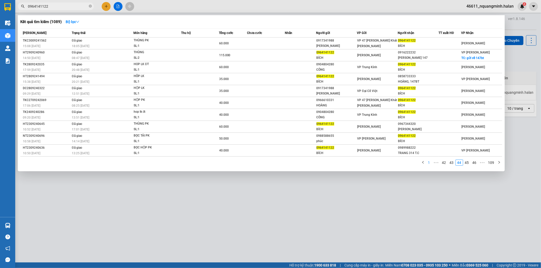
click at [430, 165] on link "1" at bounding box center [429, 163] width 6 height 6
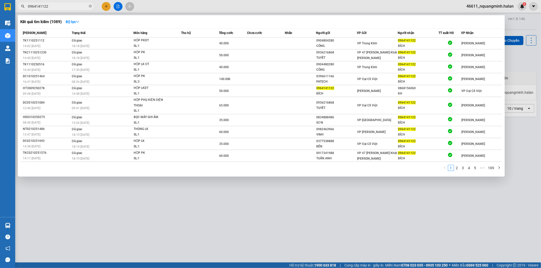
click at [75, 172] on div "1 2 3 4 5 ••• 109" at bounding box center [261, 169] width 482 height 9
drag, startPoint x: 55, startPoint y: 4, endPoint x: 8, endPoint y: -1, distance: 46.7
click at [8, 0] on html "Kết quả [PERSON_NAME] ( 1089 ) Bộ lọc Mã ĐH Trạng thái Món hàng Thu hộ Tổng [PE…" at bounding box center [270, 134] width 541 height 268
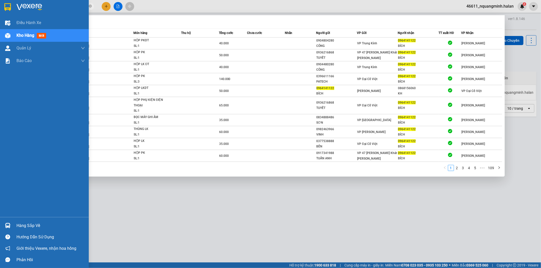
click at [15, 227] on div "Hàng sắp về" at bounding box center [44, 225] width 89 height 11
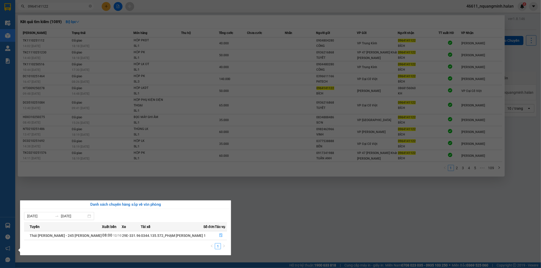
drag, startPoint x: 265, startPoint y: 191, endPoint x: 257, endPoint y: 186, distance: 9.4
click at [263, 190] on section "Kết quả [PERSON_NAME] ( 1089 ) Bộ lọc Mã ĐH Trạng thái Món hàng Thu hộ Tổng [PE…" at bounding box center [270, 134] width 541 height 268
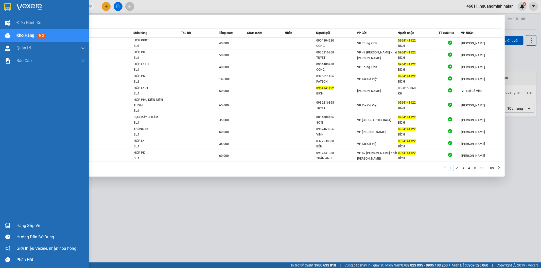
click at [5, 226] on img at bounding box center [7, 225] width 5 height 5
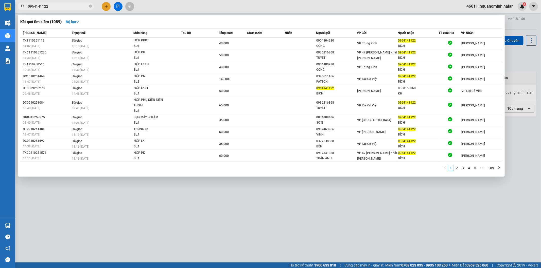
click at [237, 182] on section "Kết quả [PERSON_NAME] ( 1089 ) Bộ lọc Mã ĐH Trạng thái Món hàng Thu hộ Tổng [PE…" at bounding box center [270, 134] width 541 height 268
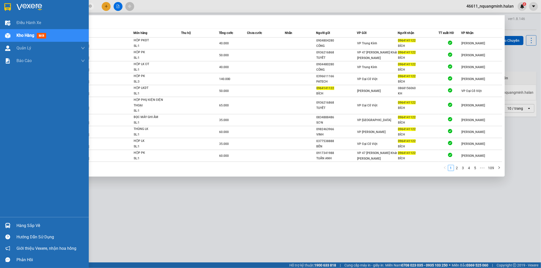
click at [27, 226] on div "Hàng sắp về" at bounding box center [50, 226] width 68 height 8
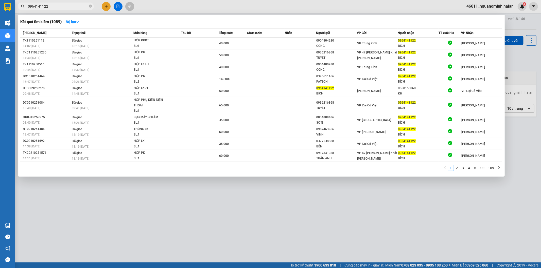
drag, startPoint x: 265, startPoint y: 217, endPoint x: 171, endPoint y: 267, distance: 106.9
click at [265, 217] on section "Kết quả [PERSON_NAME] ( 1089 ) Bộ lọc Mã ĐH Trạng thái Món hàng Thu hộ Tổng [PE…" at bounding box center [270, 134] width 541 height 268
click at [72, 201] on div at bounding box center [270, 134] width 541 height 268
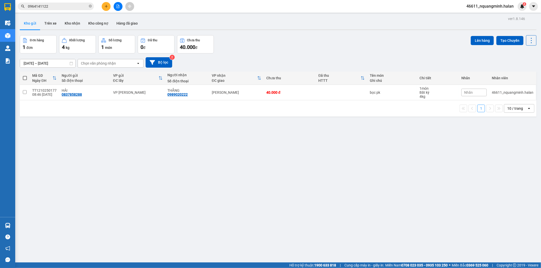
drag, startPoint x: 61, startPoint y: 204, endPoint x: 55, endPoint y: 206, distance: 6.0
click at [60, 205] on div "ver 1.8.146 Kho gửi Trên xe Kho [PERSON_NAME] công nợ Hàng đã [PERSON_NAME] hàn…" at bounding box center [278, 149] width 521 height 268
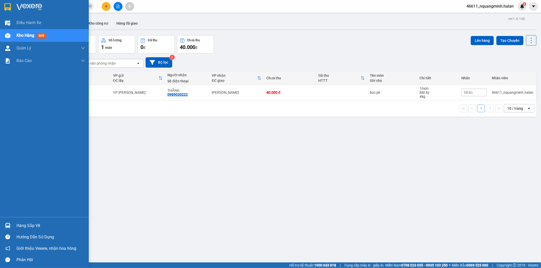
click at [10, 222] on div at bounding box center [7, 225] width 9 height 9
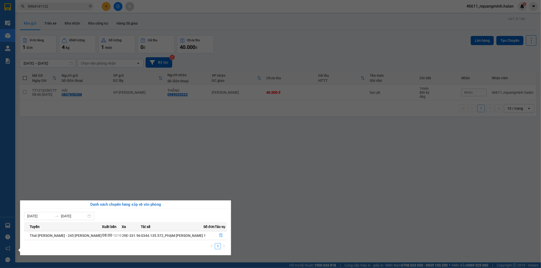
click at [222, 151] on section "Kết quả [PERSON_NAME] ( 1089 ) Bộ lọc Mã ĐH Trạng thái Món hàng Thu hộ Tổng [PE…" at bounding box center [270, 134] width 541 height 268
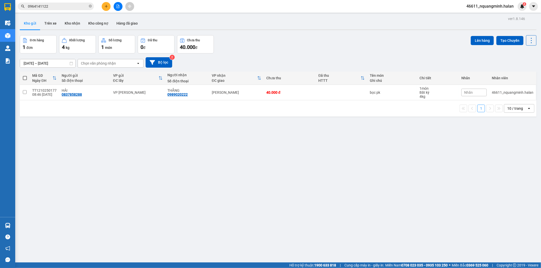
drag, startPoint x: 65, startPoint y: 242, endPoint x: 33, endPoint y: 232, distance: 33.7
click at [62, 241] on div "ver 1.8.146 Kho gửi Trên xe Kho [PERSON_NAME] công nợ Hàng đã [PERSON_NAME] hàn…" at bounding box center [278, 149] width 521 height 268
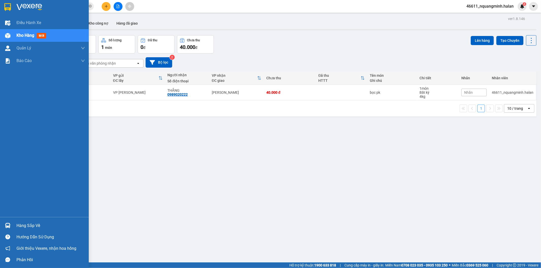
click at [11, 227] on div at bounding box center [7, 225] width 9 height 9
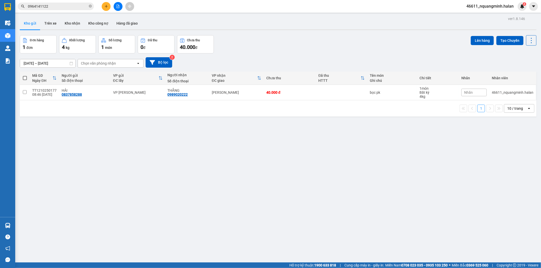
click at [127, 166] on section "Kết quả [PERSON_NAME] ( 1089 ) Bộ lọc Mã ĐH Trạng thái Món hàng Thu hộ Tổng [PE…" at bounding box center [270, 134] width 541 height 268
click at [175, 139] on div "ver 1.8.146 Kho gửi Trên xe Kho [PERSON_NAME] công nợ Hàng đã [PERSON_NAME] hàn…" at bounding box center [278, 149] width 521 height 268
click at [272, 43] on div "Đơn hàng 1 đơn [PERSON_NAME] 4 kg Số [PERSON_NAME] 1 món Đã thu 0 [PERSON_NAME]…" at bounding box center [278, 44] width 517 height 18
click at [158, 141] on div "ver 1.8.146 Kho gửi Trên xe Kho [PERSON_NAME] công nợ Hàng đã [PERSON_NAME] hàn…" at bounding box center [278, 149] width 521 height 268
click at [159, 148] on div "ver 1.8.146 Kho gửi Trên xe Kho [PERSON_NAME] công nợ Hàng đã [PERSON_NAME] hàn…" at bounding box center [278, 149] width 521 height 268
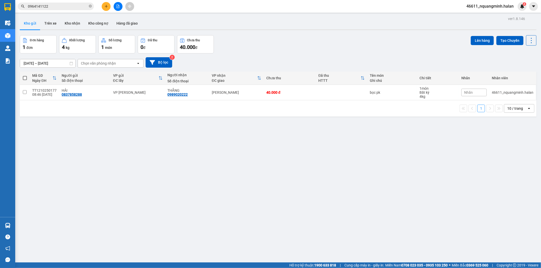
click at [159, 148] on div "ver 1.8.146 Kho gửi Trên xe Kho [PERSON_NAME] công nợ Hàng đã [PERSON_NAME] hàn…" at bounding box center [278, 149] width 521 height 268
drag, startPoint x: 157, startPoint y: 233, endPoint x: 158, endPoint y: 268, distance: 34.8
click at [158, 236] on div "ver 1.8.146 Kho gửi Trên xe Kho [PERSON_NAME] công nợ Hàng đã [PERSON_NAME] hàn…" at bounding box center [278, 149] width 521 height 268
